Goal: Communication & Community: Answer question/provide support

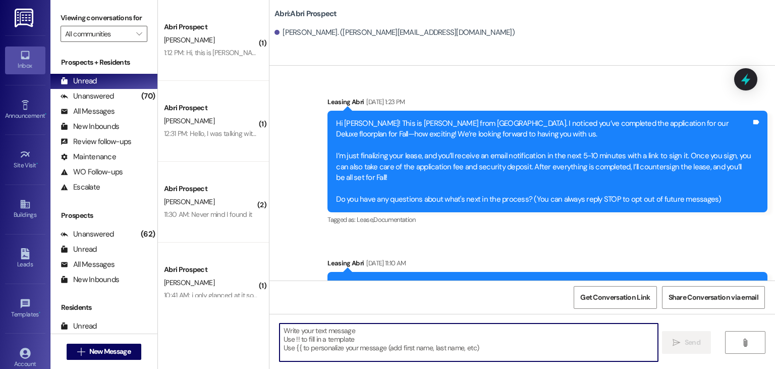
scroll to position [2805, 0]
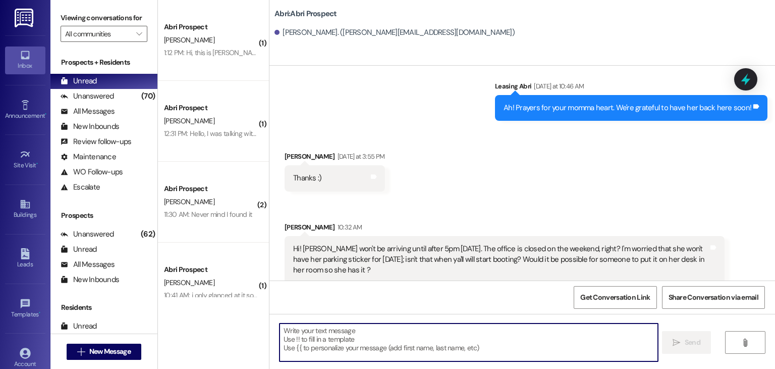
click at [392, 344] on textarea at bounding box center [469, 342] width 378 height 38
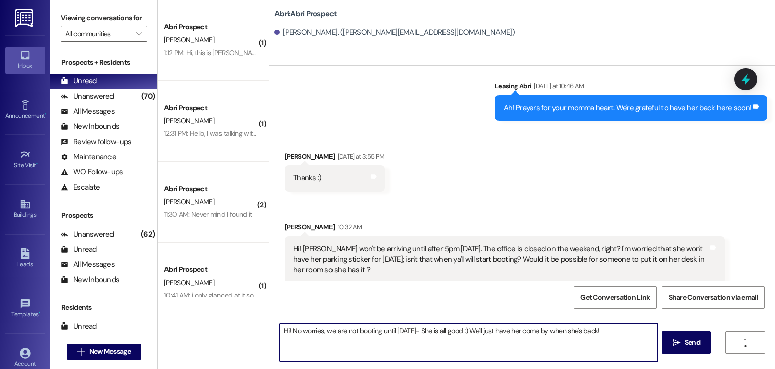
type textarea "Hi! No worries, we are not booting until [DATE]- She is all good :) We'll just …"
click at [130, 346] on span "New Message" at bounding box center [109, 351] width 45 height 11
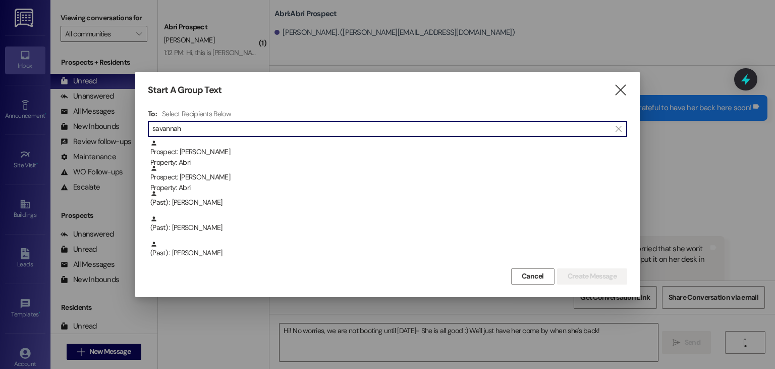
type input "savannah"
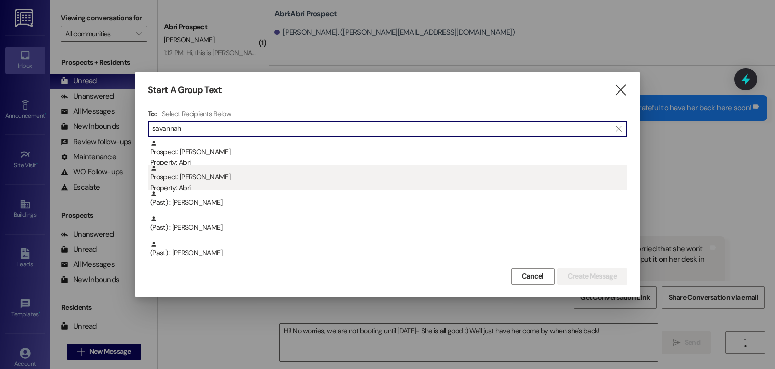
click at [207, 179] on div "Prospect: [PERSON_NAME] Property: Abri" at bounding box center [388, 179] width 477 height 29
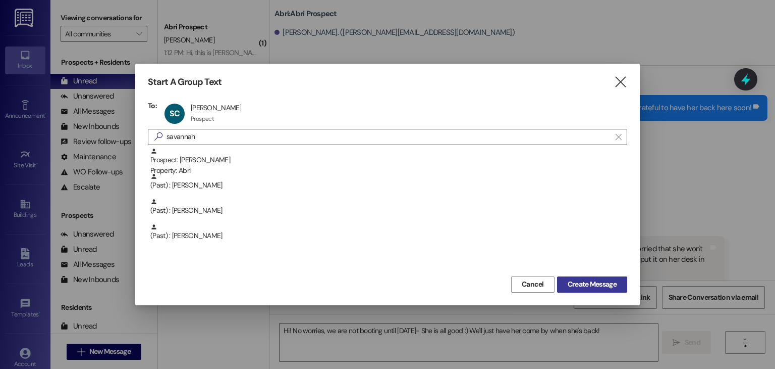
click at [584, 282] on span "Create Message" at bounding box center [592, 284] width 49 height 11
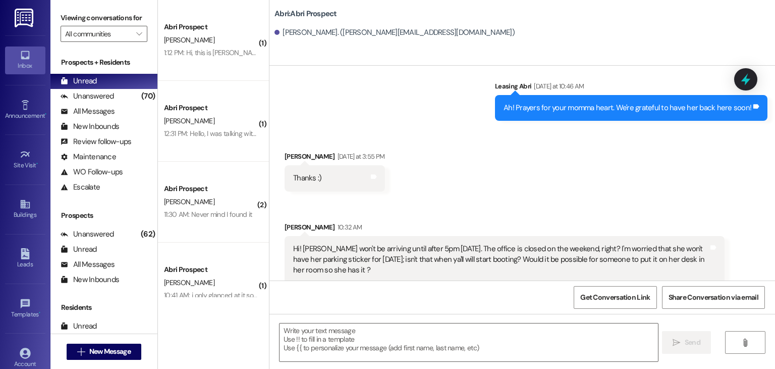
scroll to position [0, 0]
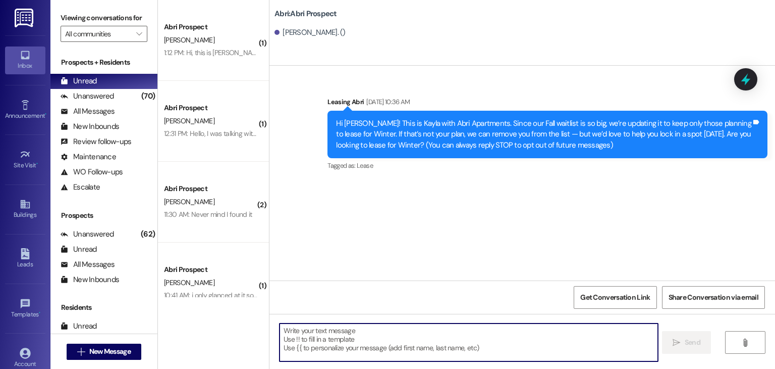
click at [313, 333] on textarea at bounding box center [469, 342] width 378 height 38
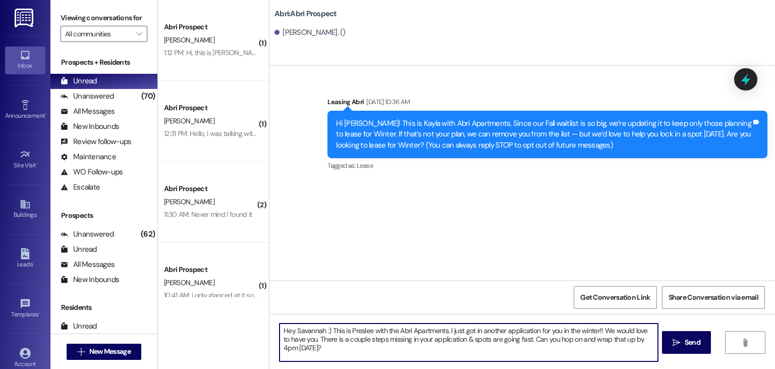
type textarea "Hey Savannah :) This is Preslee with the Abri Apartments. I just got in another…"
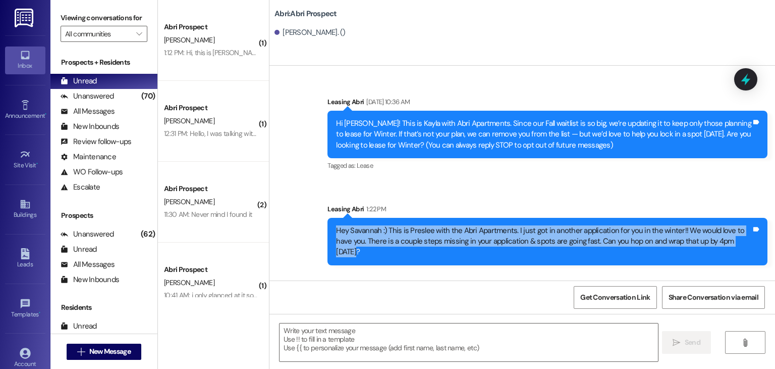
drag, startPoint x: 332, startPoint y: 229, endPoint x: 731, endPoint y: 246, distance: 399.7
click at [731, 246] on div "Hey Savannah :) This is Preslee with the Abri Apartments. I just got in another…" at bounding box center [543, 241] width 415 height 32
copy div "Hey Savannah :) This is Preslee with the Abri Apartments. I just got in another…"
